Goal: Entertainment & Leisure: Consume media (video, audio)

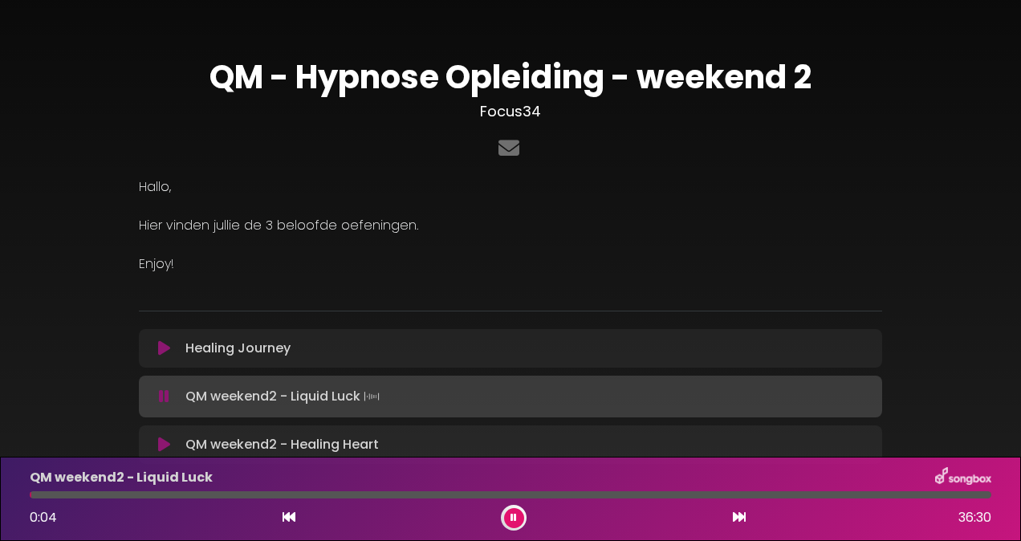
click at [510, 510] on button at bounding box center [514, 518] width 20 height 20
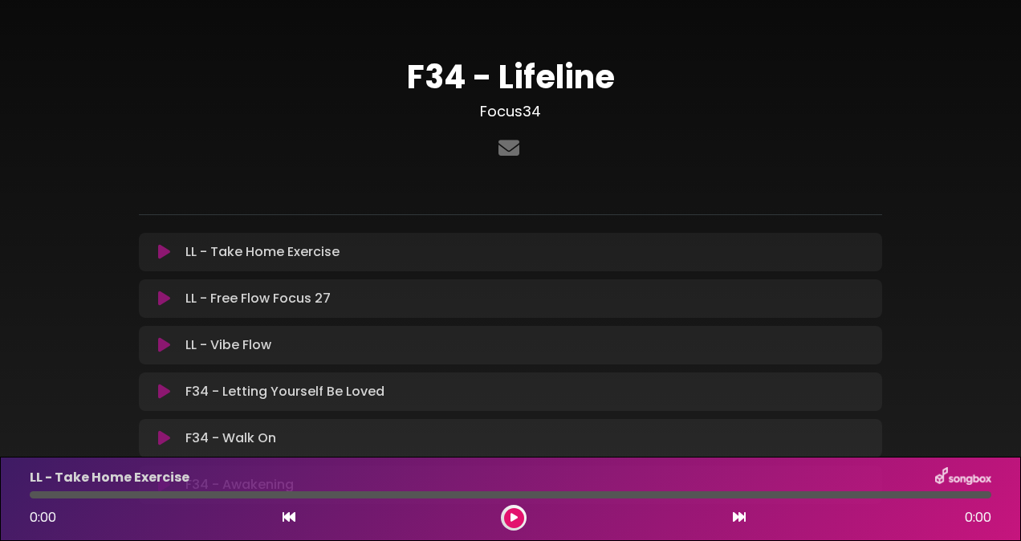
click at [159, 382] on div "F34 - Letting Yourself Be Loved Loading Track..." at bounding box center [510, 391] width 724 height 19
click at [165, 391] on icon at bounding box center [164, 392] width 12 height 16
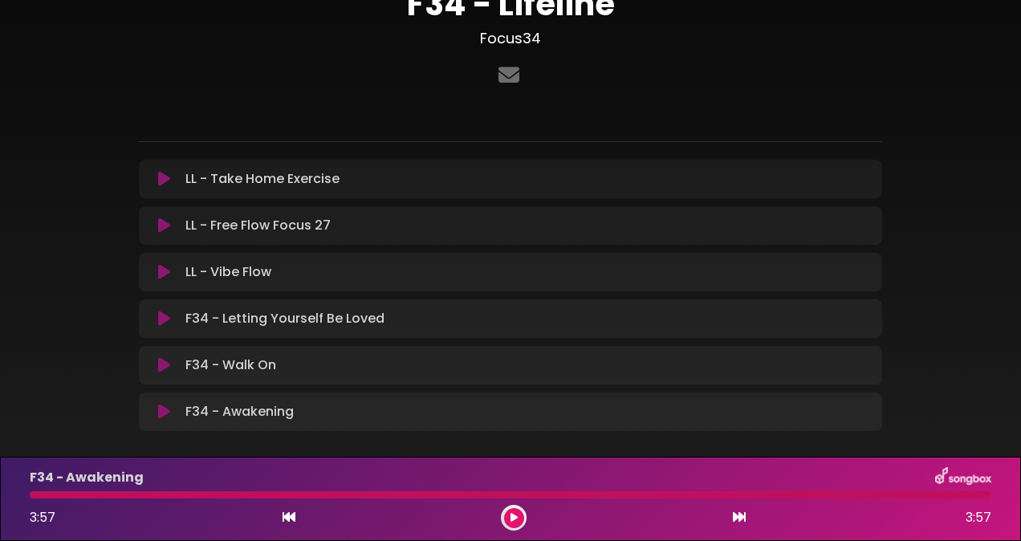
scroll to position [74, 0]
click at [161, 368] on icon at bounding box center [164, 364] width 12 height 16
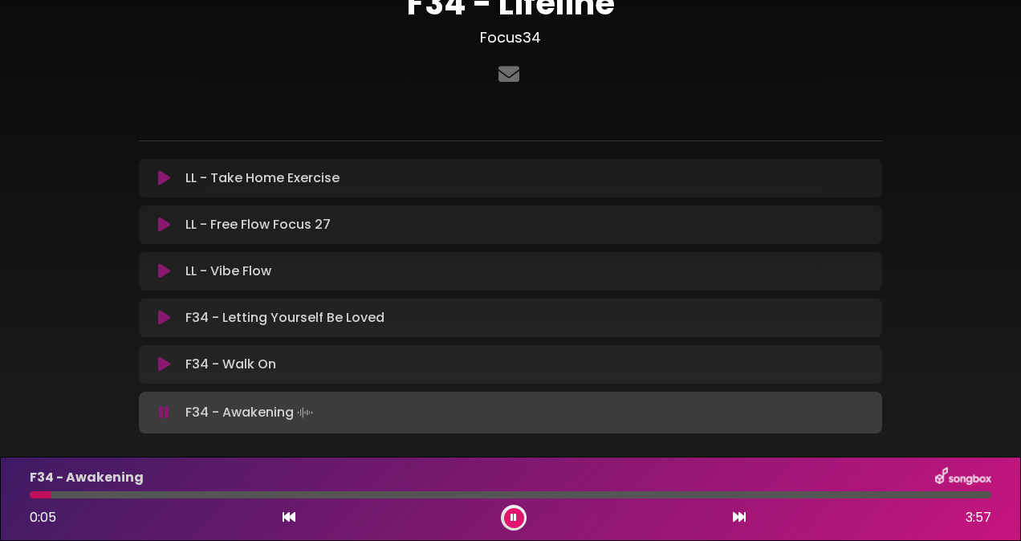
click at [507, 517] on button at bounding box center [514, 518] width 20 height 20
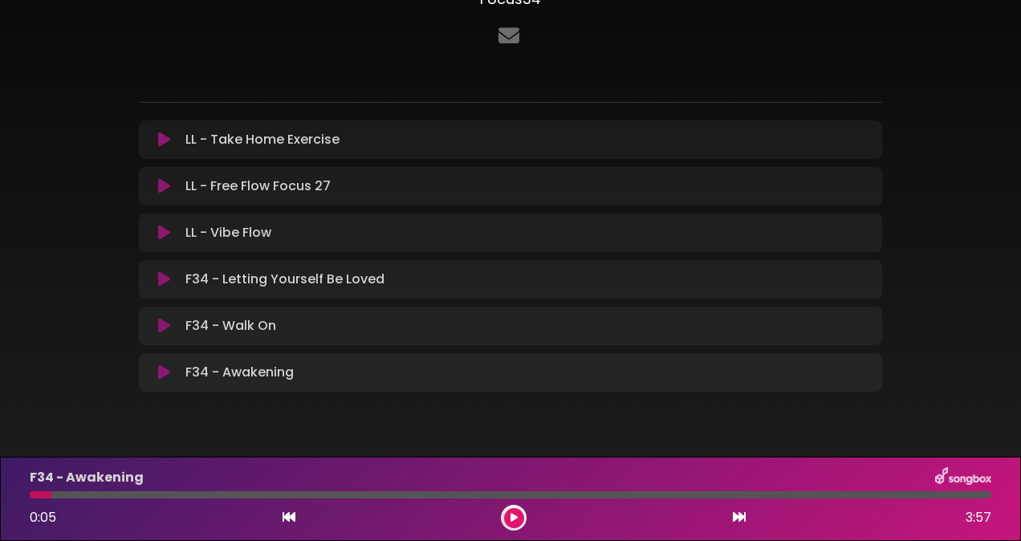
scroll to position [149, 0]
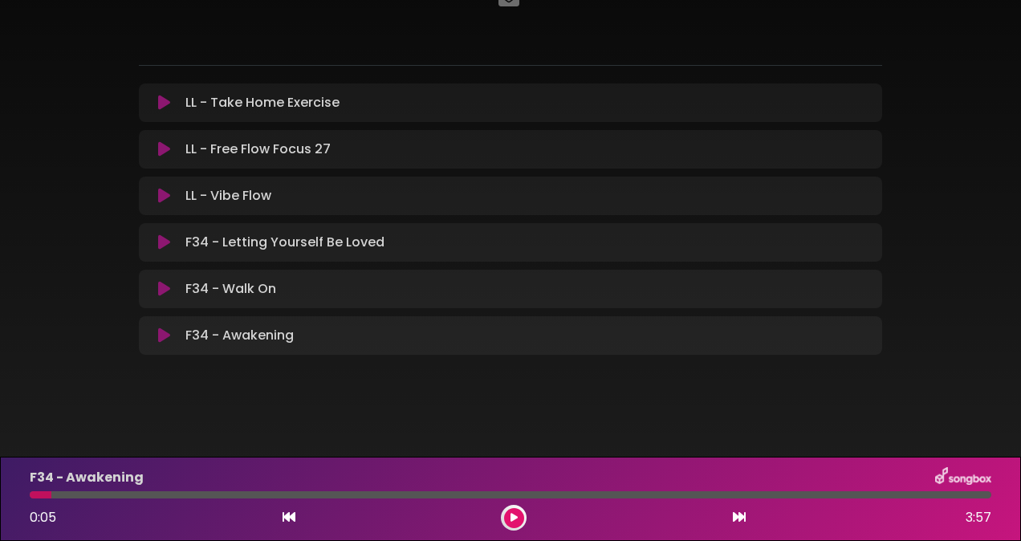
click at [234, 196] on p "LL - Vibe Flow Loading Track..." at bounding box center [228, 195] width 86 height 19
click at [168, 198] on icon at bounding box center [164, 196] width 12 height 16
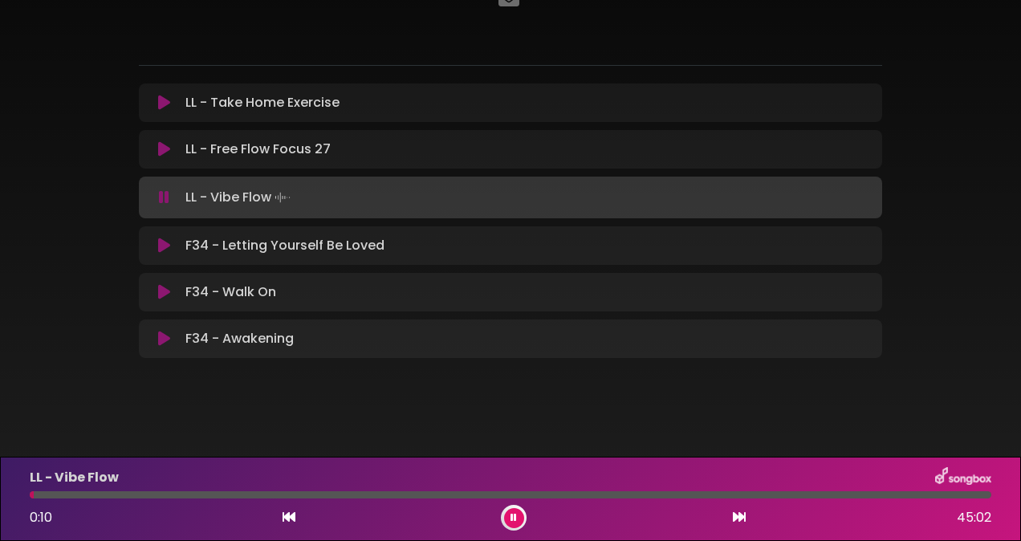
click at [510, 509] on button at bounding box center [514, 518] width 20 height 20
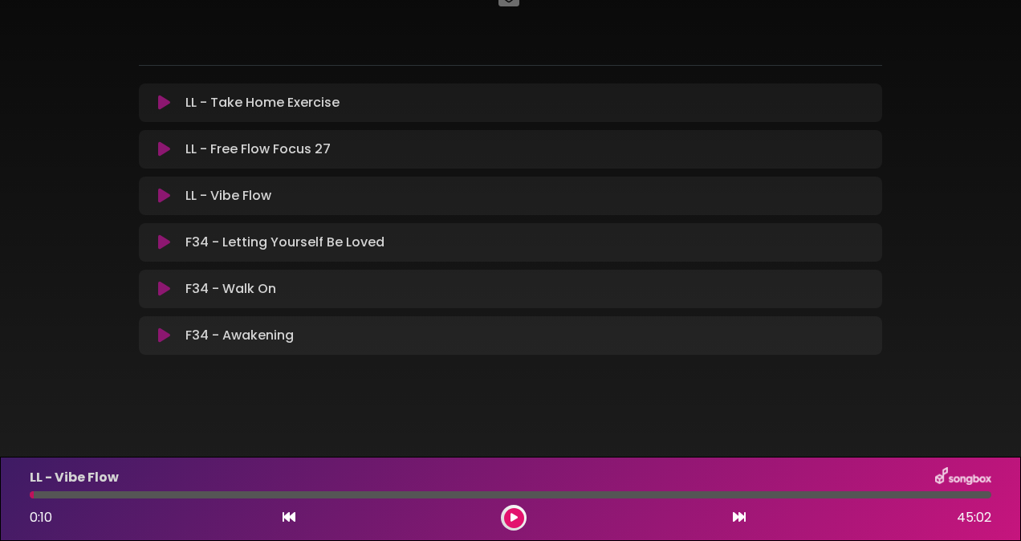
click at [202, 152] on p "LL - Free Flow Focus 27 Loading Track..." at bounding box center [257, 149] width 145 height 19
click at [164, 148] on icon at bounding box center [164, 149] width 12 height 16
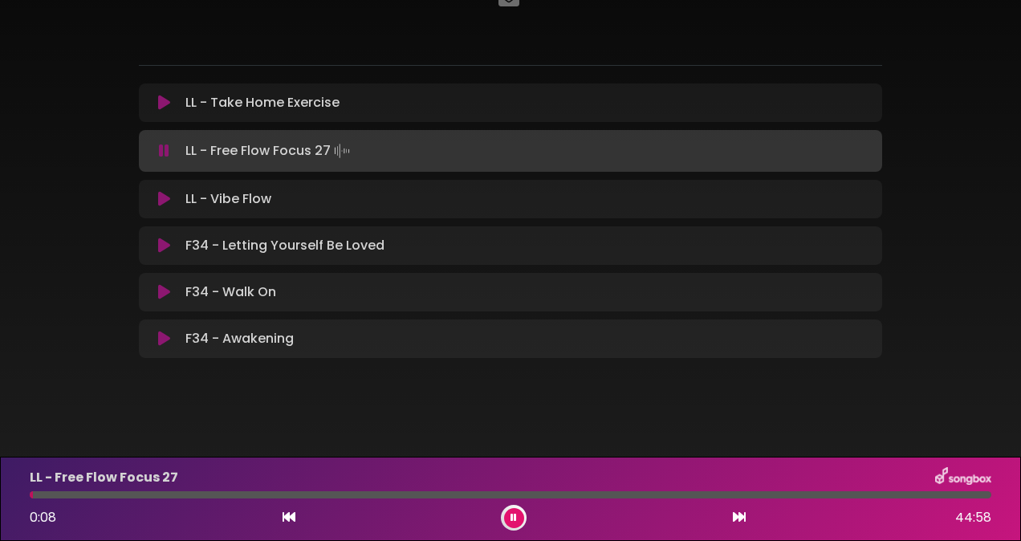
click at [506, 512] on button at bounding box center [514, 518] width 20 height 20
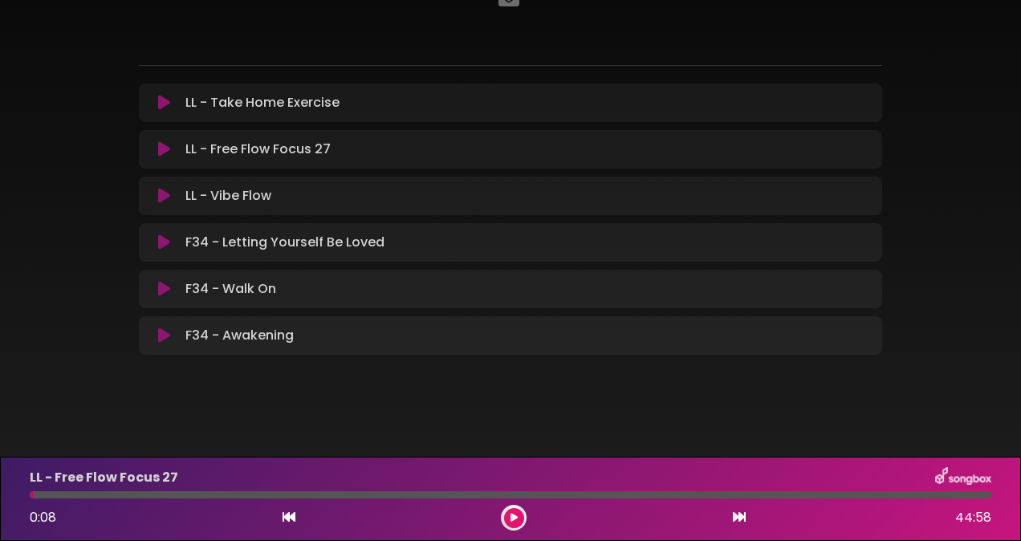
click at [195, 101] on p "LL - Take Home Exercise Loading Track..." at bounding box center [262, 102] width 154 height 19
click at [169, 95] on icon at bounding box center [164, 103] width 12 height 16
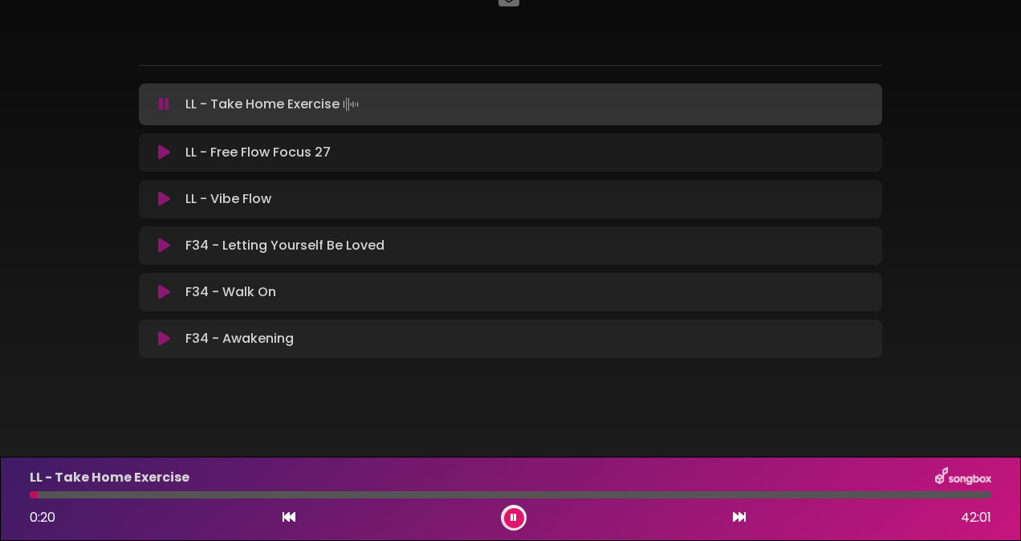
click at [514, 510] on button at bounding box center [514, 518] width 20 height 20
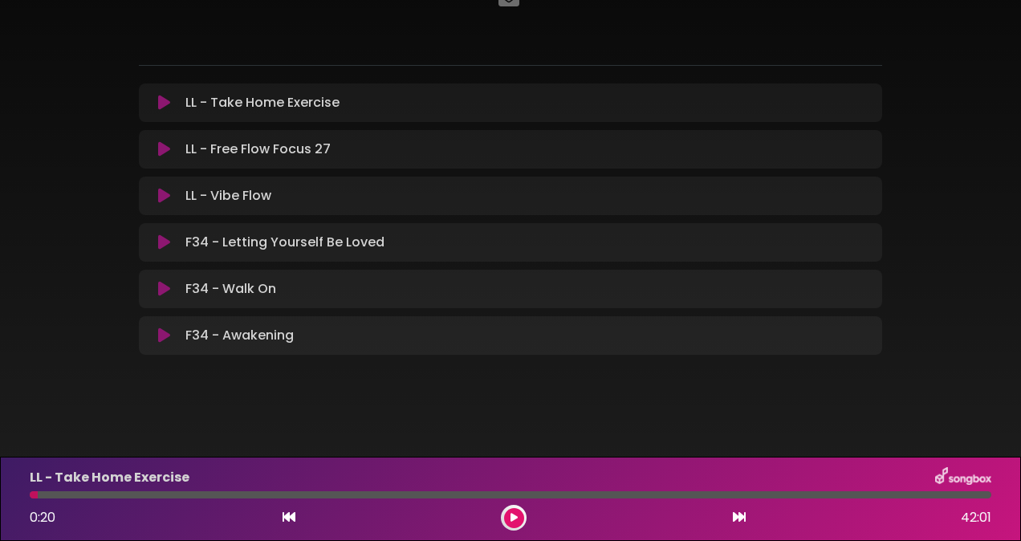
click at [514, 510] on button at bounding box center [514, 518] width 20 height 20
